Goal: Task Accomplishment & Management: Manage account settings

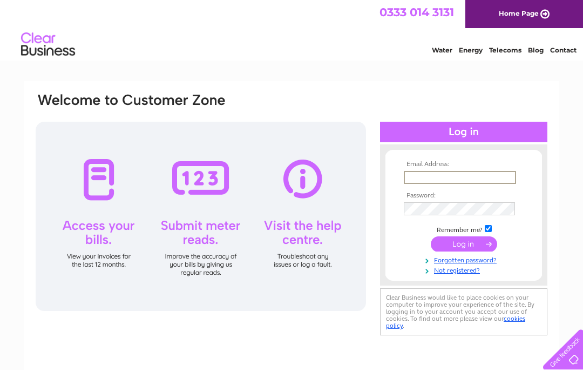
type input "[PERSON_NAME][EMAIL_ADDRESS][DOMAIN_NAME]"
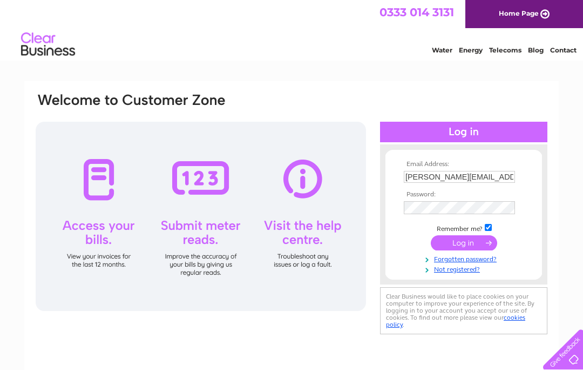
click at [464, 244] on input "submit" at bounding box center [464, 242] width 66 height 15
click at [473, 243] on input "submit" at bounding box center [464, 242] width 66 height 15
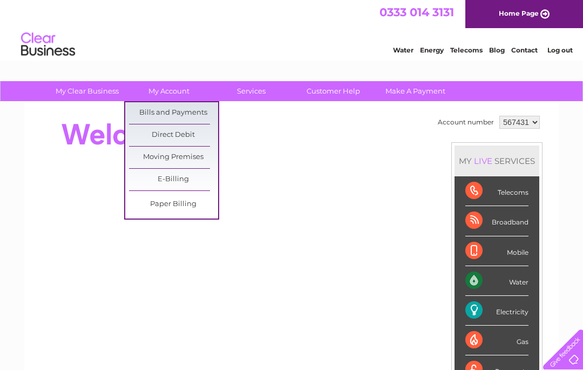
click at [190, 115] on link "Bills and Payments" at bounding box center [173, 113] width 89 height 22
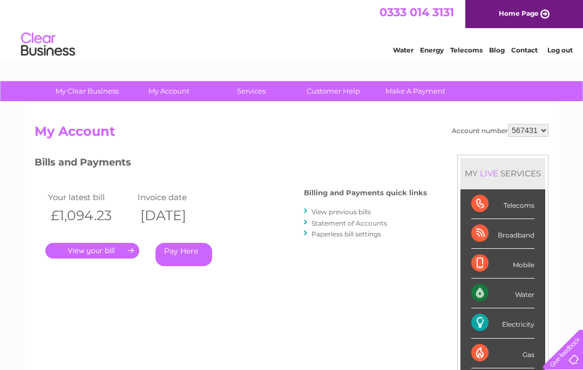
click at [102, 245] on link "." at bounding box center [92, 251] width 94 height 16
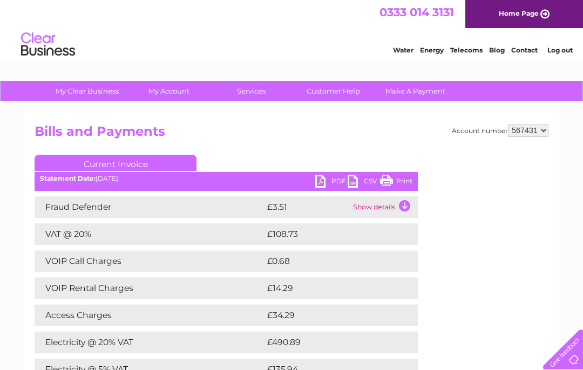
click at [325, 177] on link "PDF" at bounding box center [331, 182] width 32 height 16
